Goal: Task Accomplishment & Management: Use online tool/utility

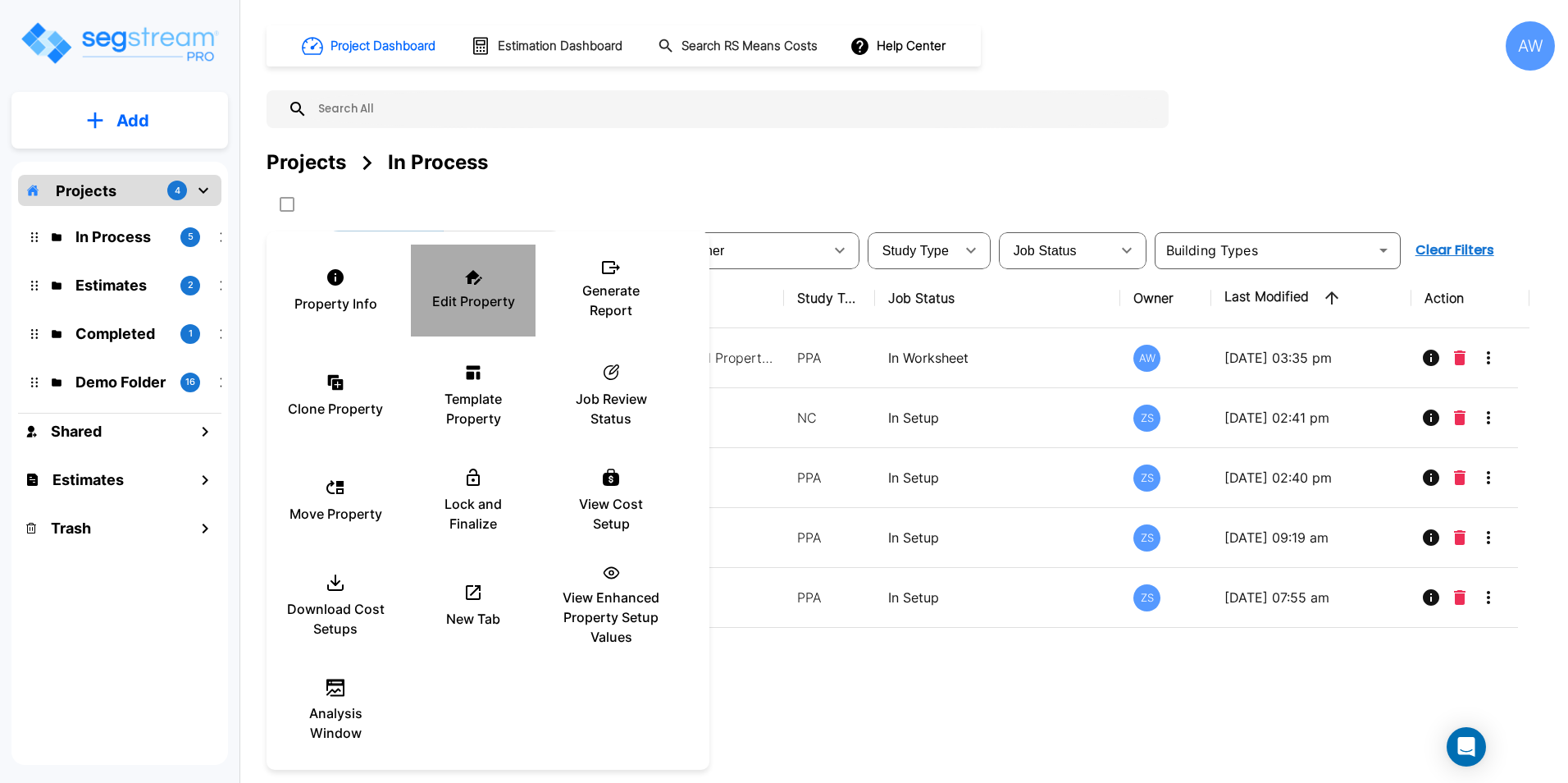
click at [479, 285] on div "Edit Property" at bounding box center [473, 290] width 98 height 82
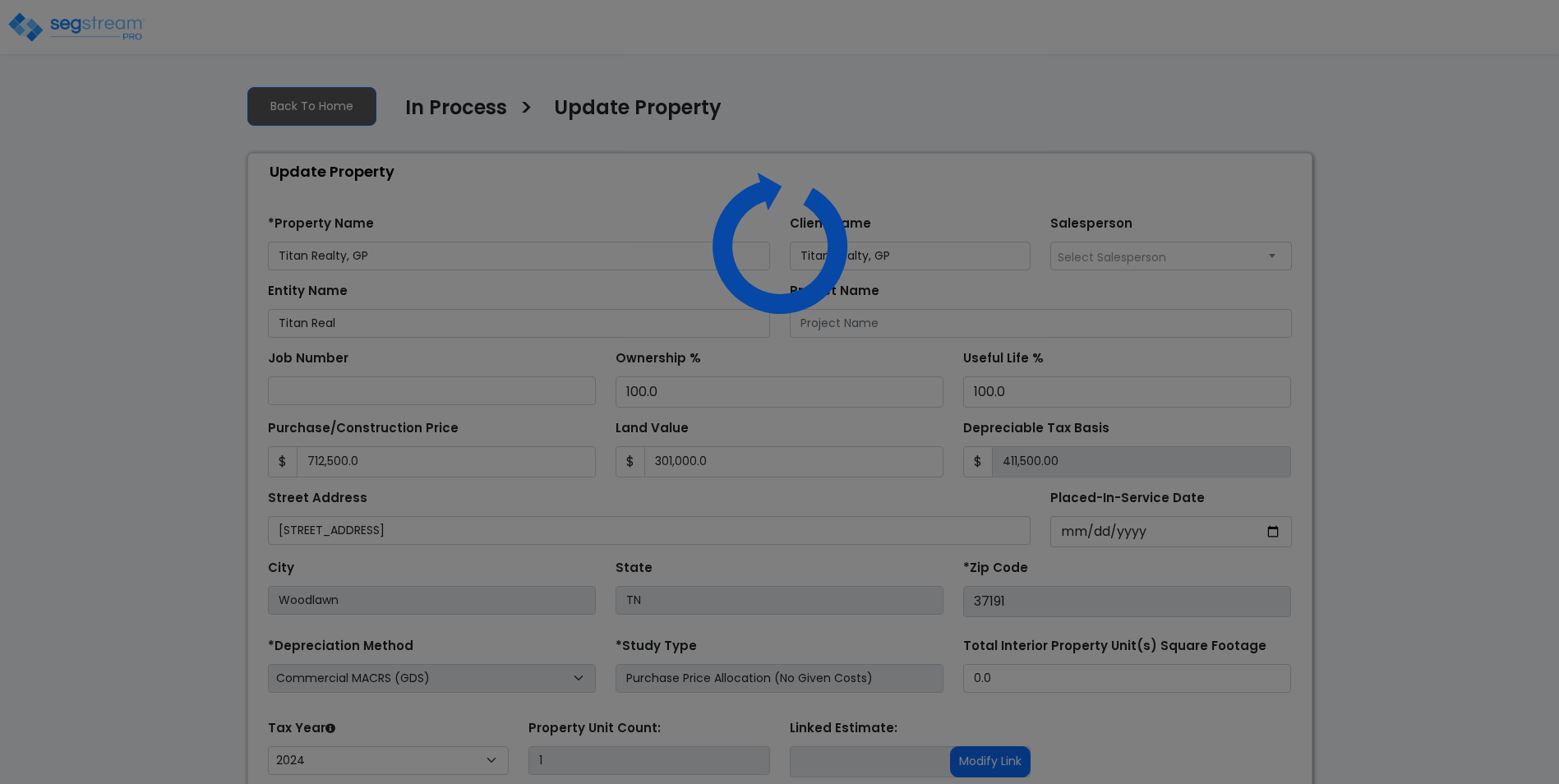
select select "2024"
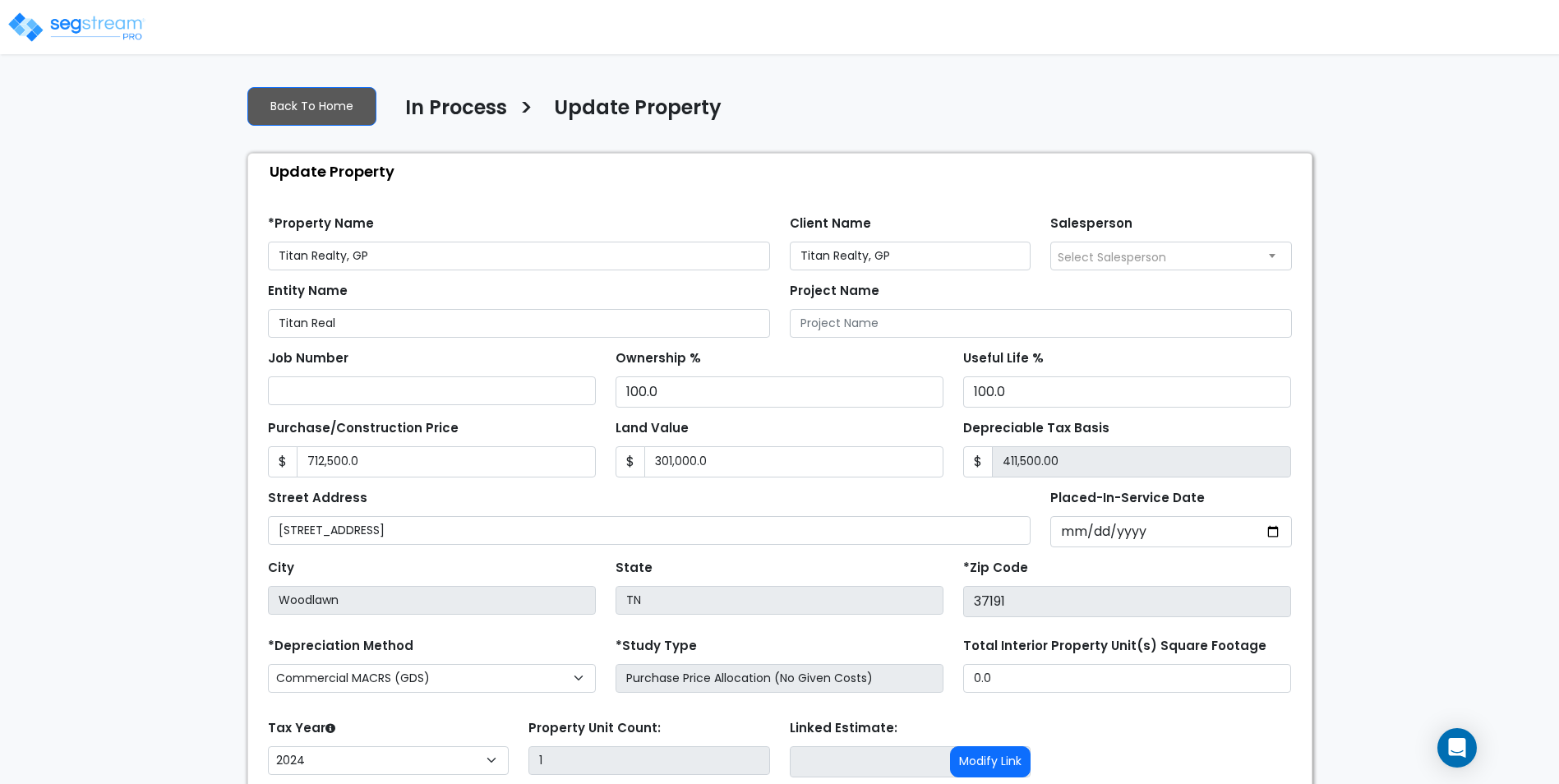
scroll to position [127, 0]
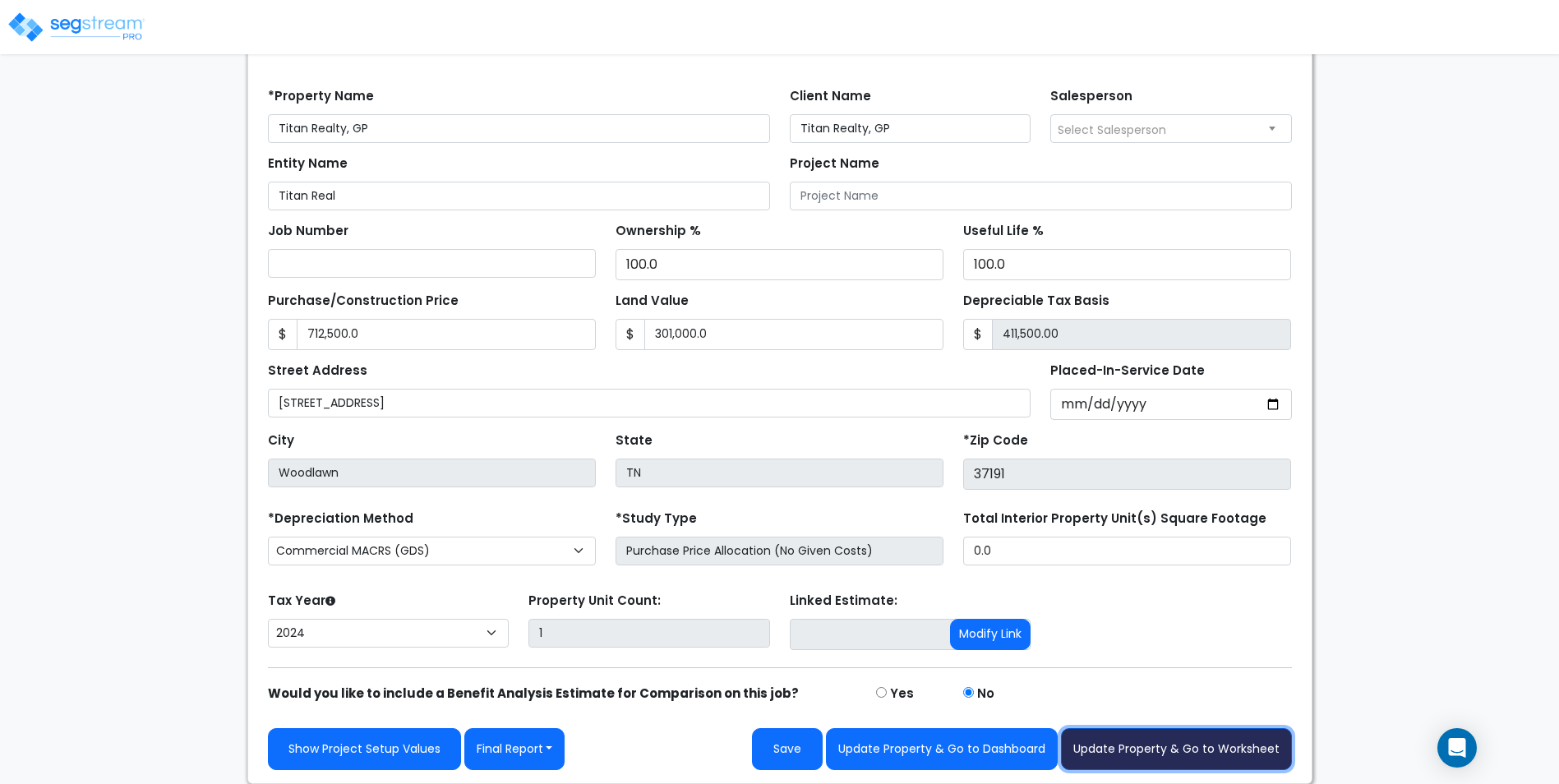
click at [1192, 749] on button "Update Property & Go to Worksheet" at bounding box center [1176, 749] width 231 height 42
type input "712500"
type input "301000"
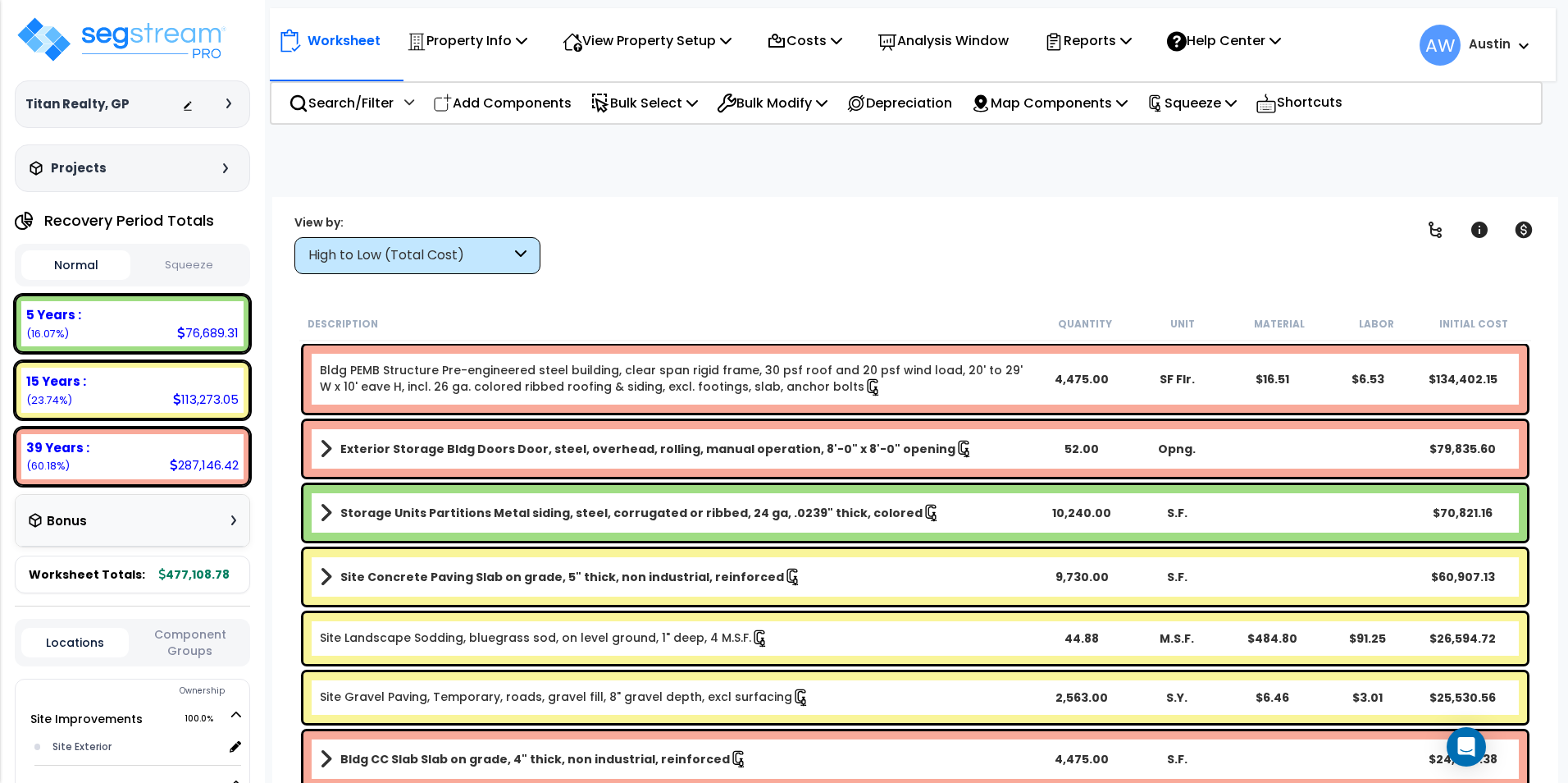
click at [448, 257] on div "High to Low (Total Cost)" at bounding box center [409, 256] width 202 height 19
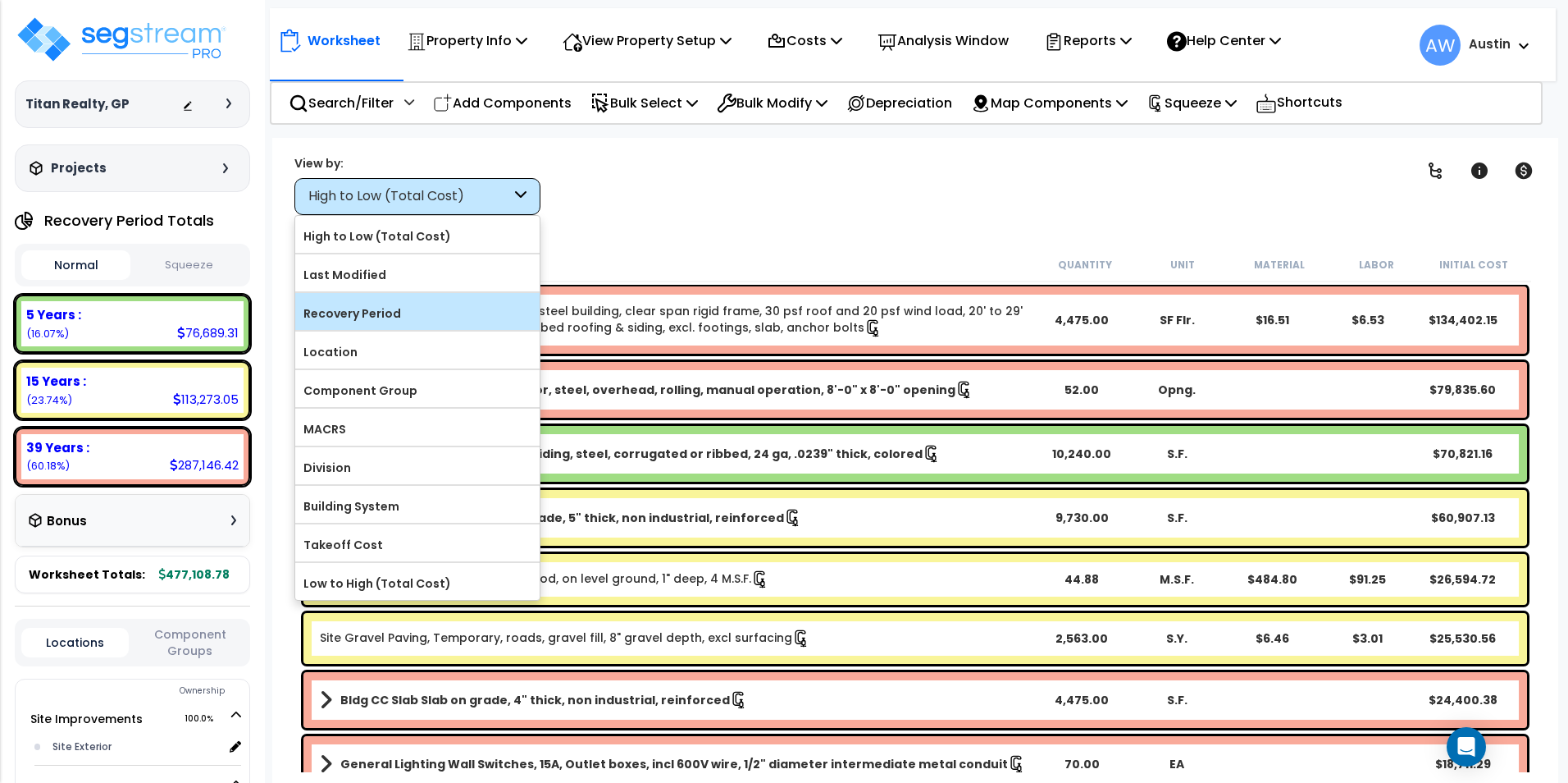
click at [411, 315] on label "Recovery Period" at bounding box center [417, 313] width 244 height 24
click at [0, 0] on input "Recovery Period" at bounding box center [0, 0] width 0 height 0
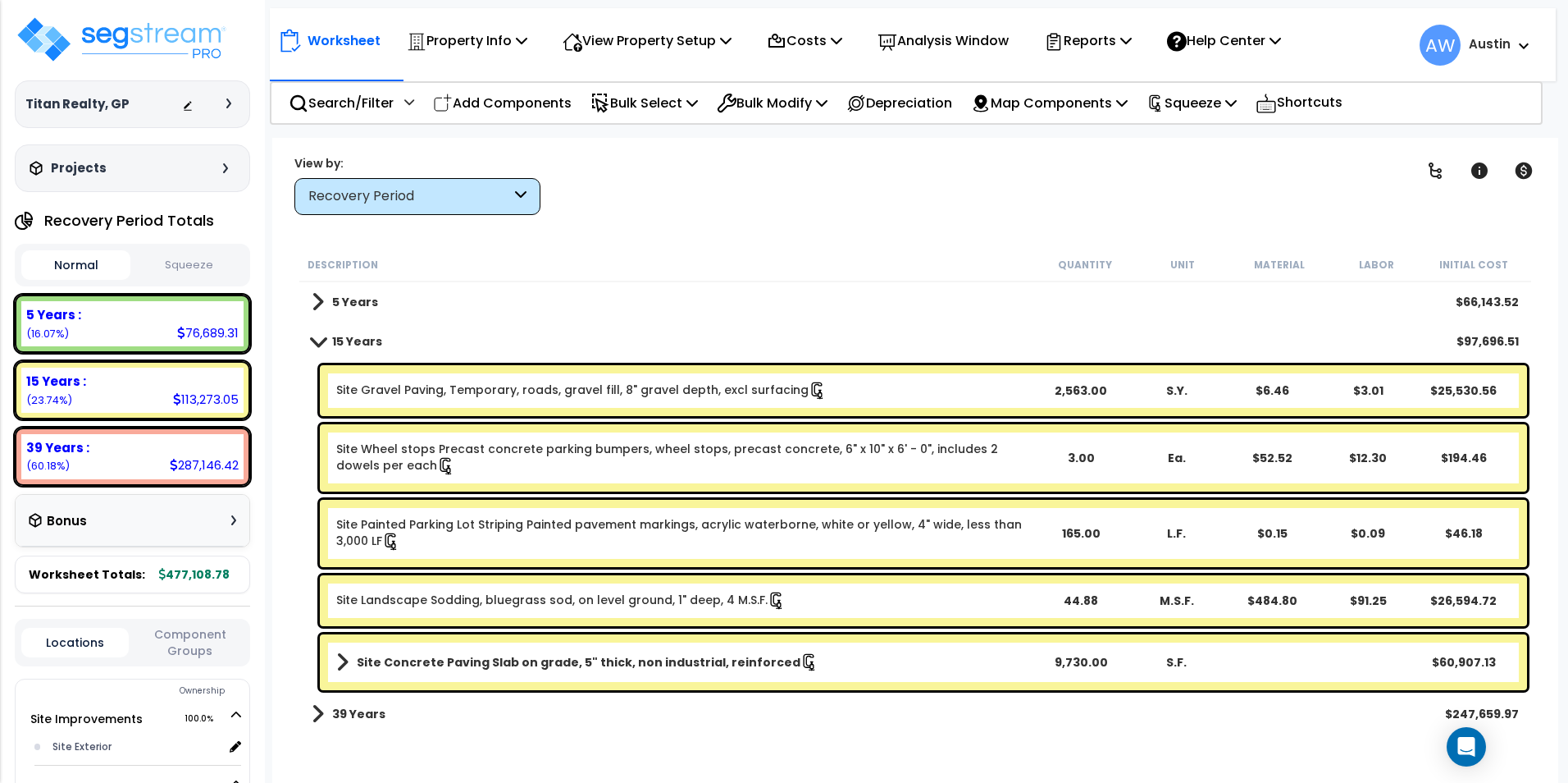
click at [316, 336] on span at bounding box center [317, 341] width 23 height 12
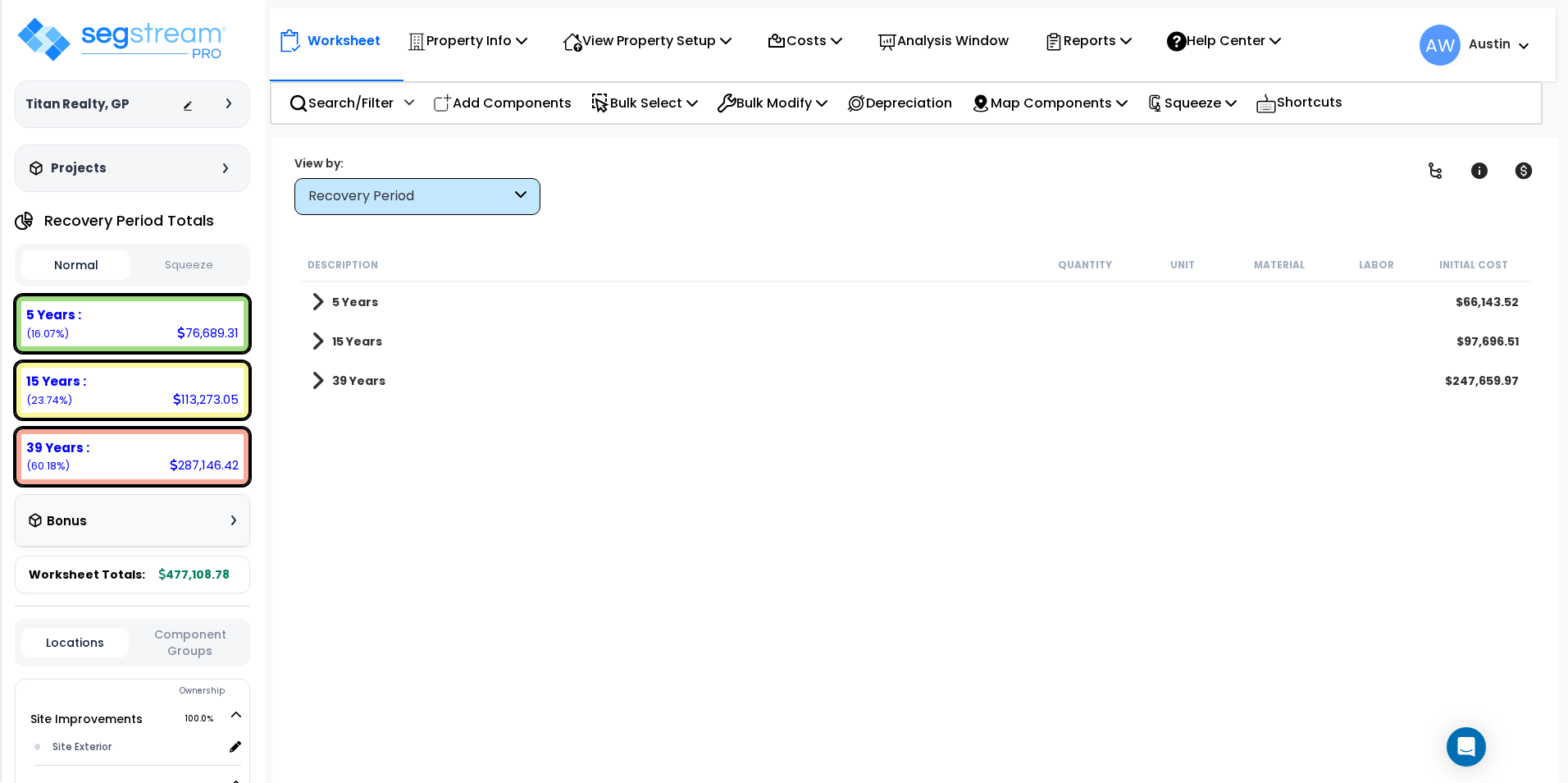
click at [325, 306] on link "5 Years" at bounding box center [345, 302] width 67 height 23
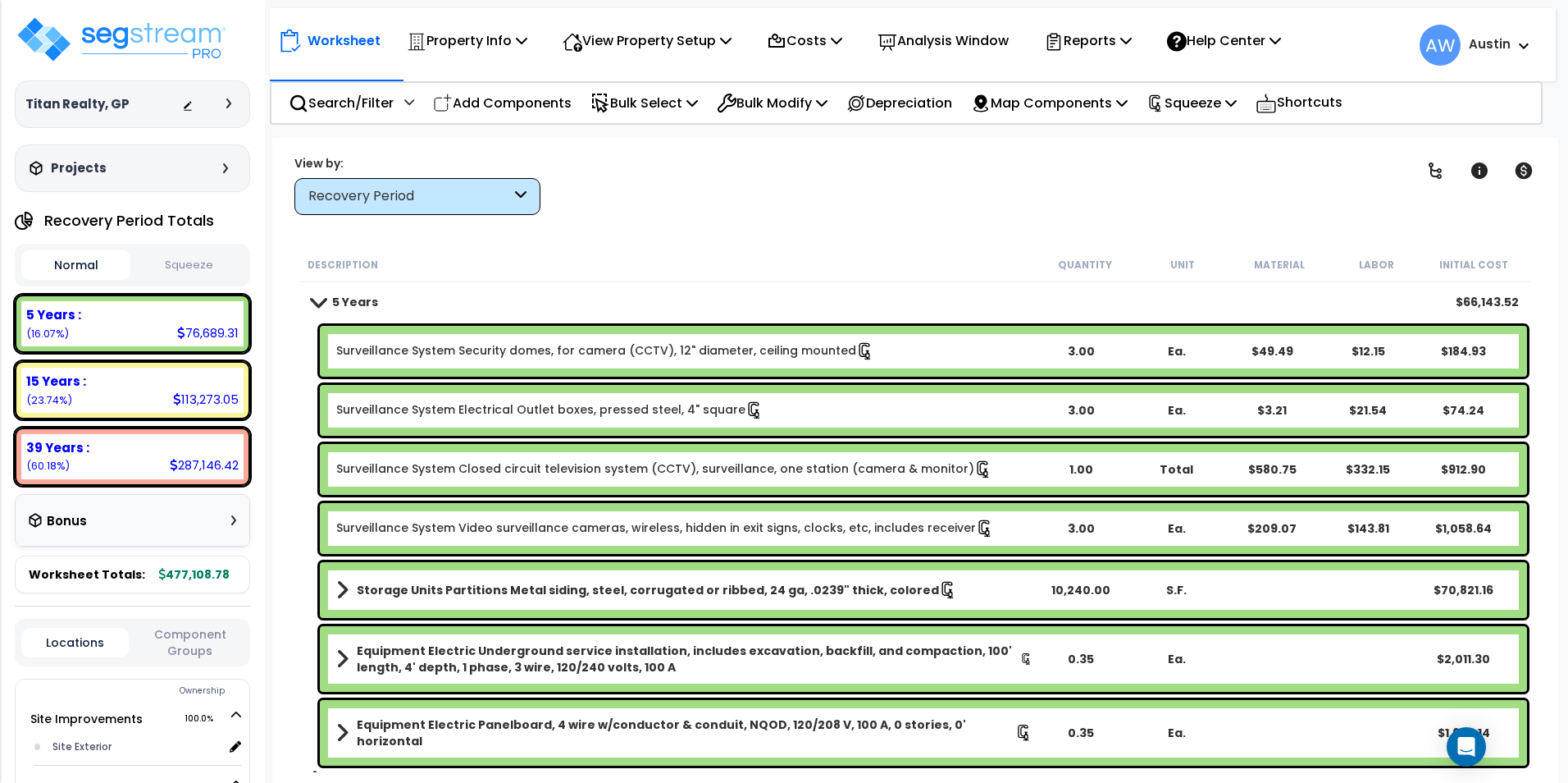
scroll to position [67, 0]
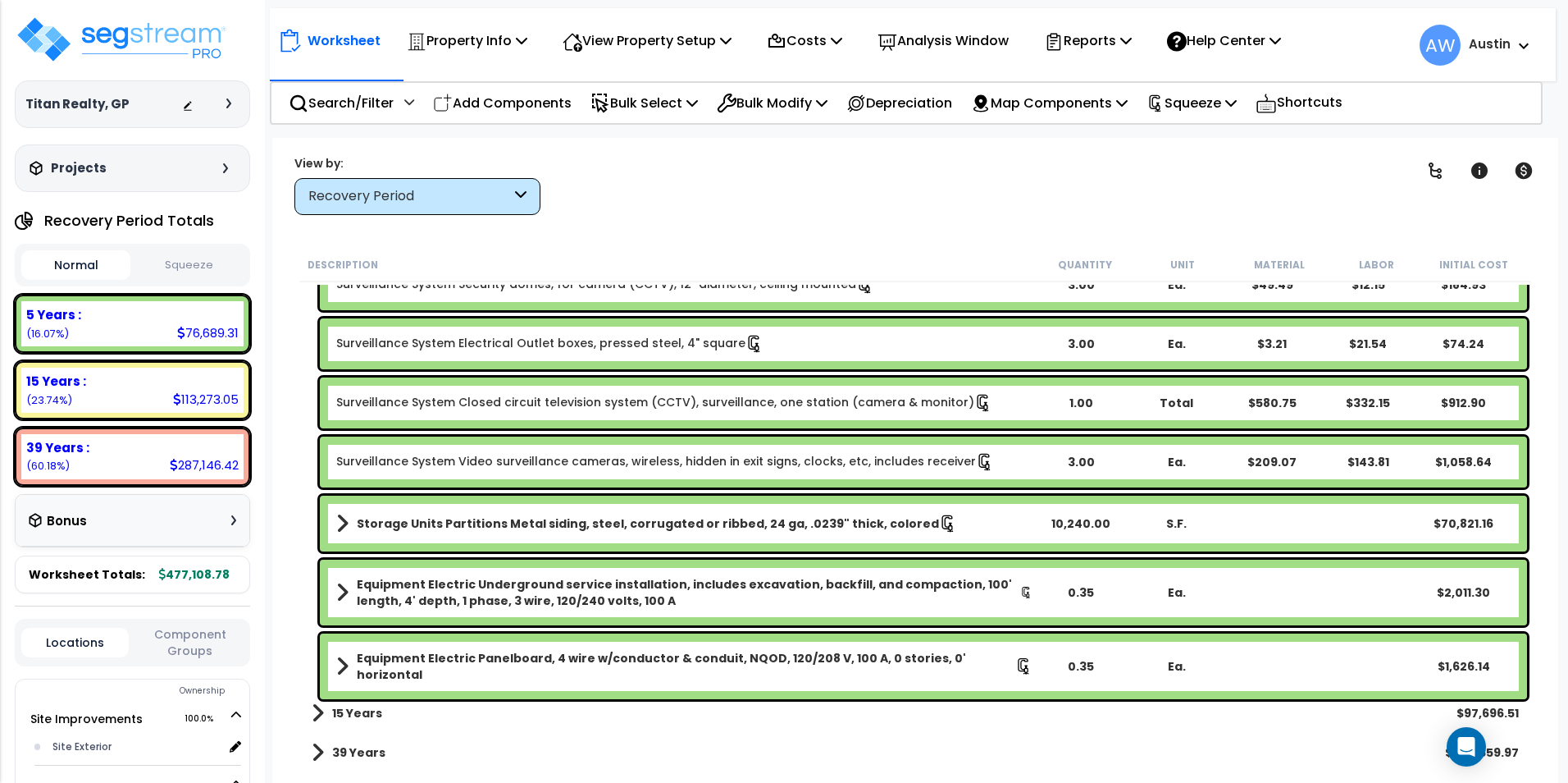
click at [315, 712] on span at bounding box center [318, 713] width 12 height 23
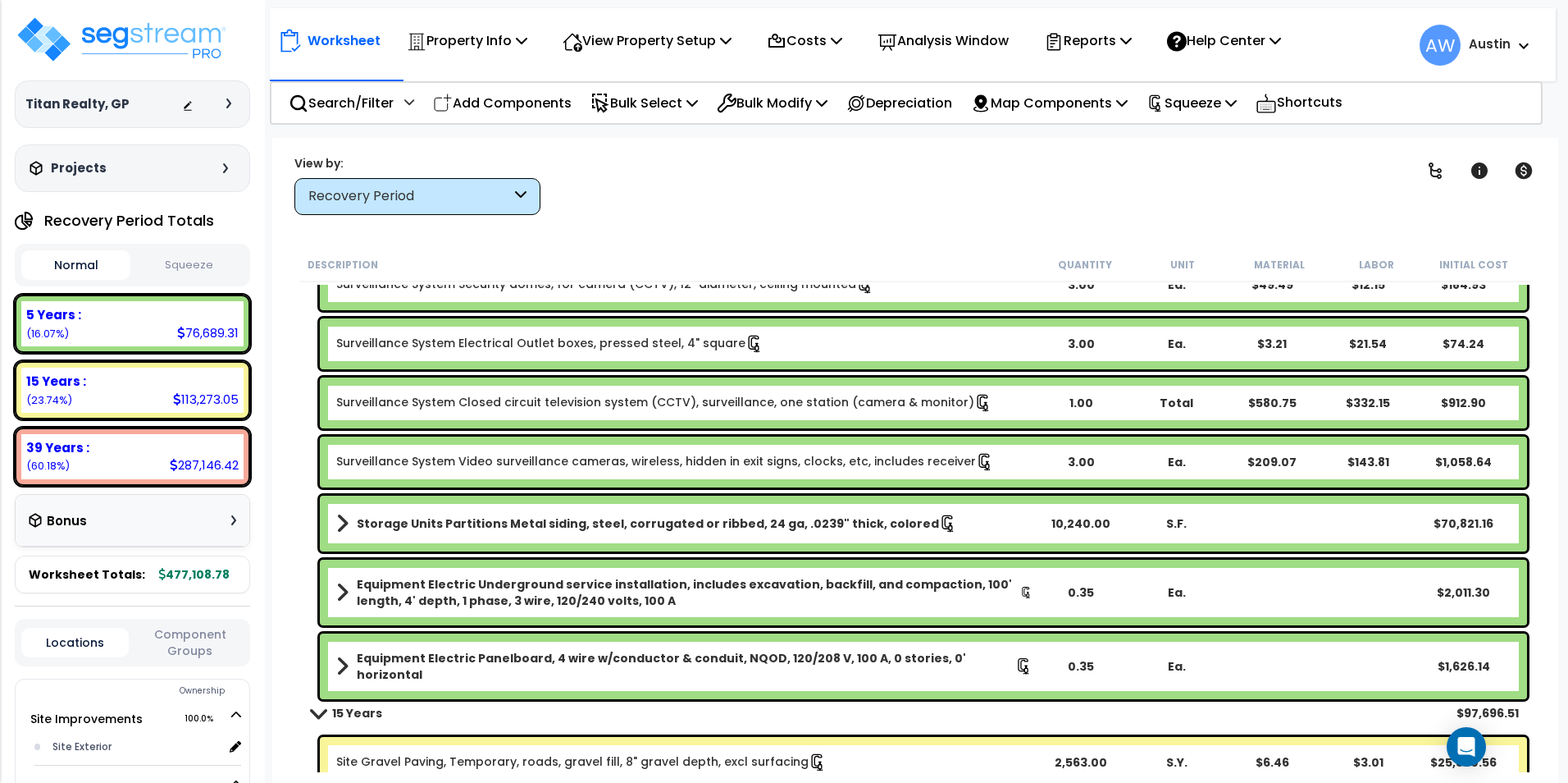
scroll to position [399, 0]
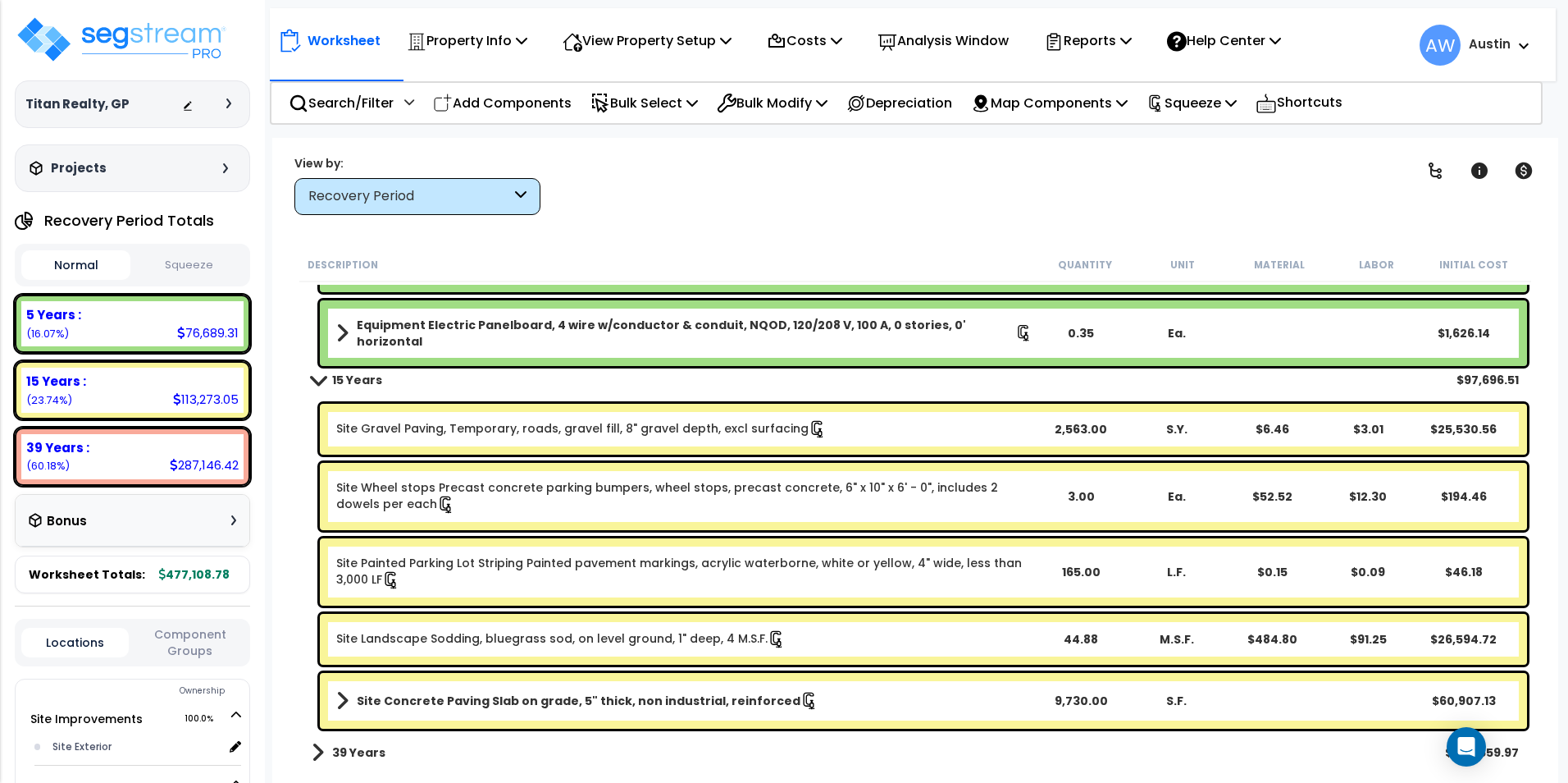
click at [317, 754] on span at bounding box center [318, 752] width 12 height 23
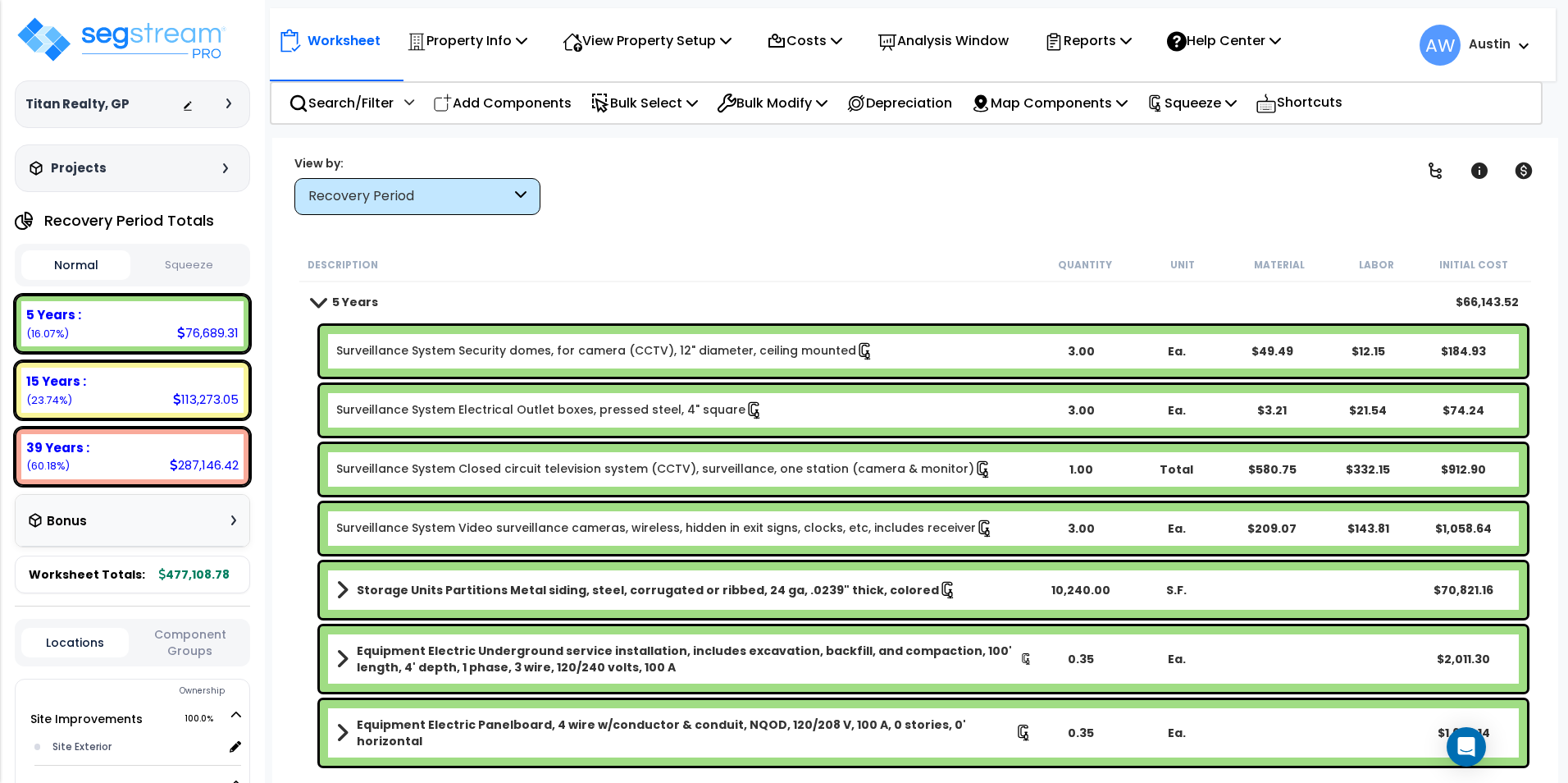
click at [169, 252] on button "Squeeze" at bounding box center [189, 264] width 109 height 29
click at [73, 257] on button "Normal" at bounding box center [76, 264] width 109 height 29
click at [143, 272] on button "Squeeze" at bounding box center [189, 264] width 109 height 29
drag, startPoint x: 67, startPoint y: 267, endPoint x: 117, endPoint y: 271, distance: 50.2
click at [67, 268] on button "Normal" at bounding box center [76, 264] width 109 height 29
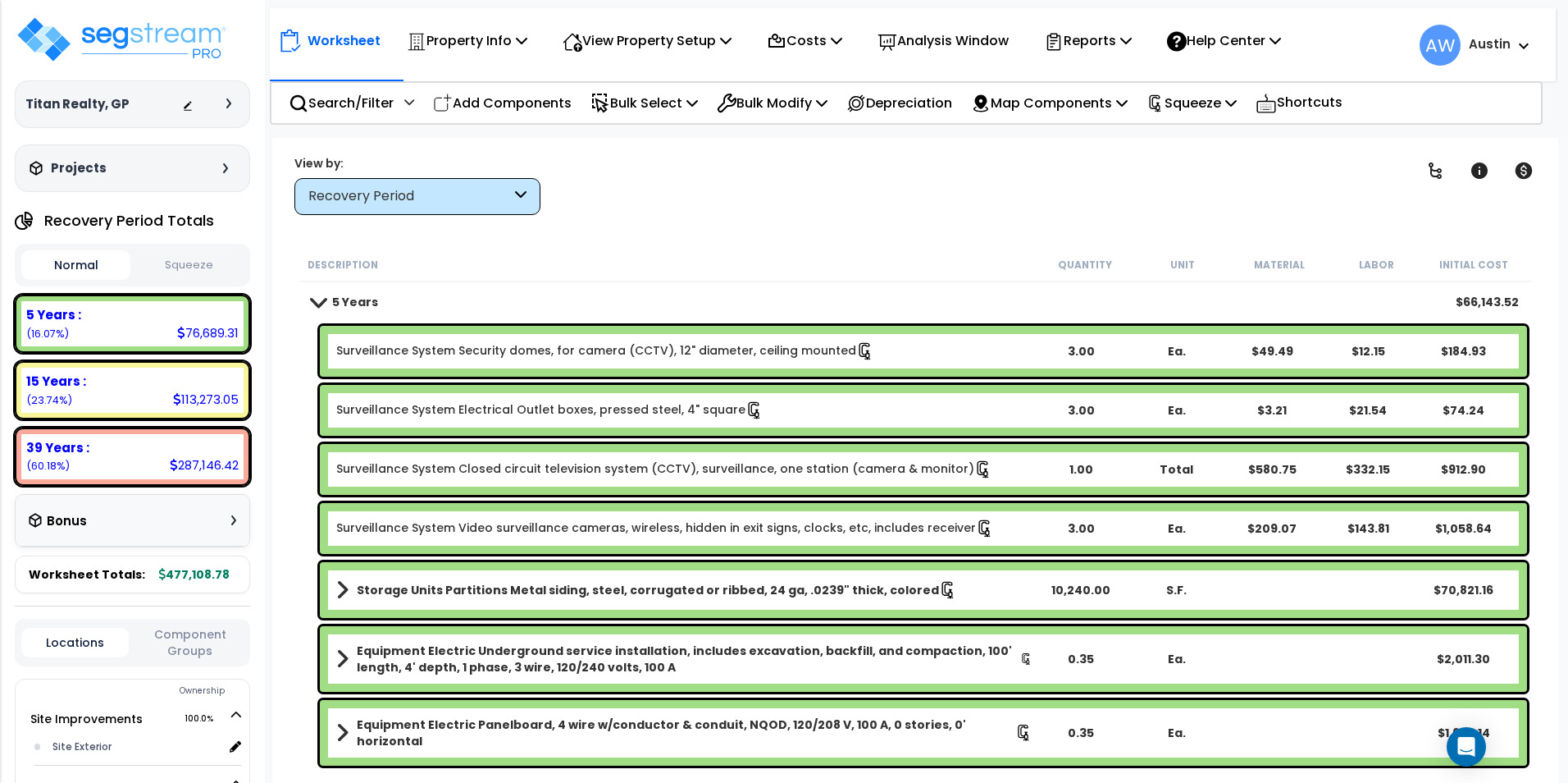
click at [177, 264] on button "Squeeze" at bounding box center [189, 264] width 109 height 29
click at [70, 265] on button "Normal" at bounding box center [76, 264] width 109 height 29
click at [169, 260] on button "Squeeze" at bounding box center [189, 264] width 109 height 29
click at [65, 266] on button "Normal" at bounding box center [76, 264] width 109 height 29
click at [195, 265] on button "Squeeze" at bounding box center [189, 264] width 109 height 29
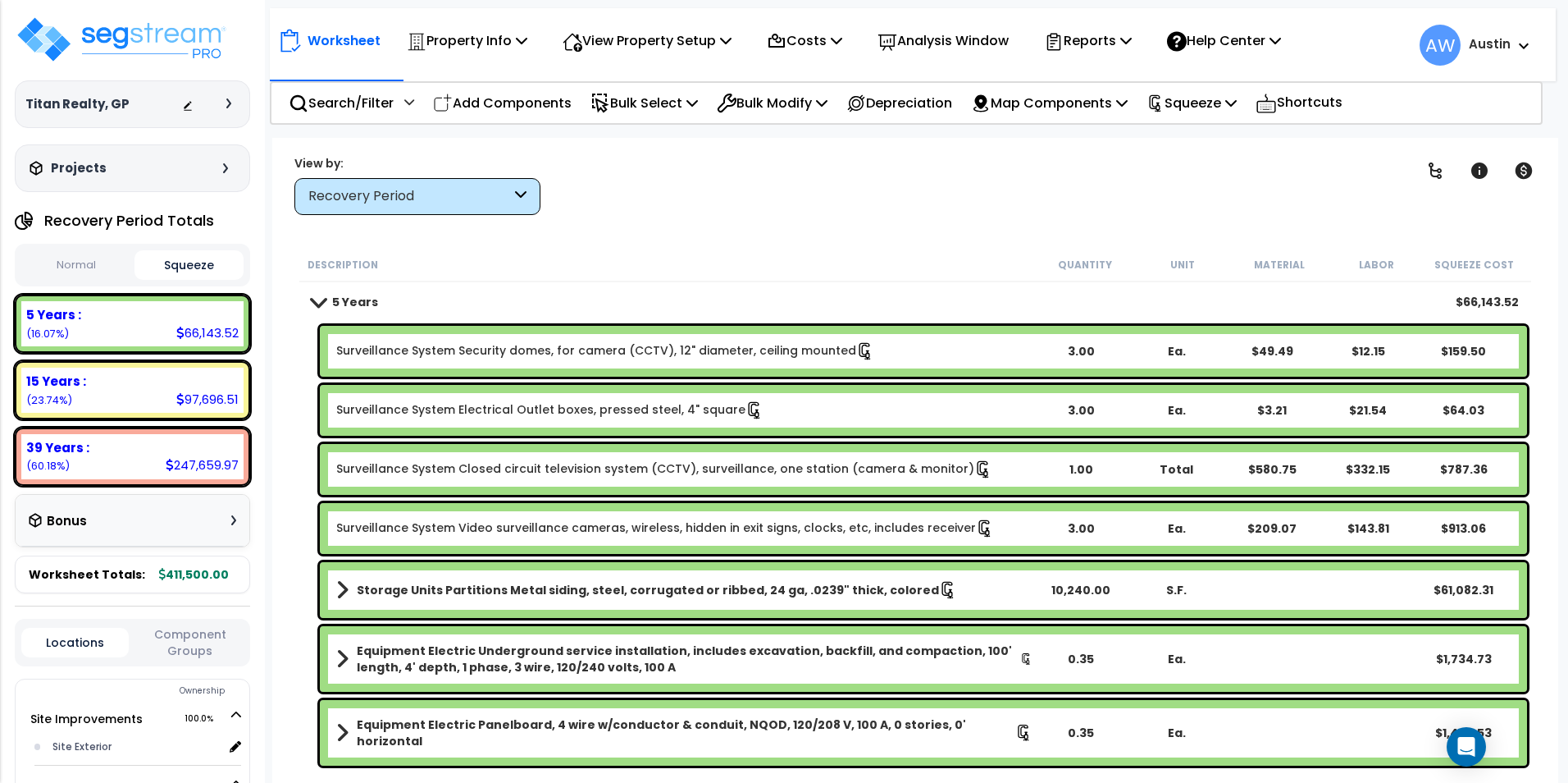
click at [68, 260] on button "Normal" at bounding box center [76, 264] width 109 height 29
click at [206, 249] on div "Normal Squeeze" at bounding box center [132, 264] width 235 height 42
click at [190, 252] on button "Squeeze" at bounding box center [189, 264] width 109 height 29
click at [72, 259] on button "Normal" at bounding box center [76, 264] width 109 height 29
click at [174, 258] on button "Squeeze" at bounding box center [189, 264] width 109 height 29
